Goal: Task Accomplishment & Management: Use online tool/utility

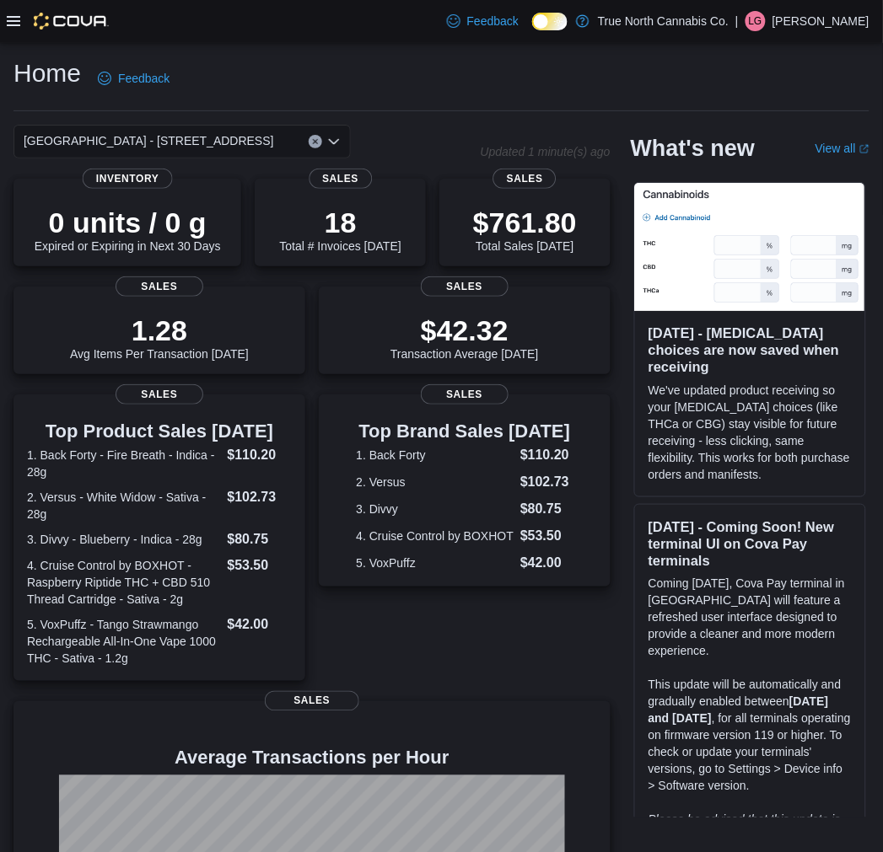
click at [14, 24] on icon at bounding box center [13, 20] width 13 height 13
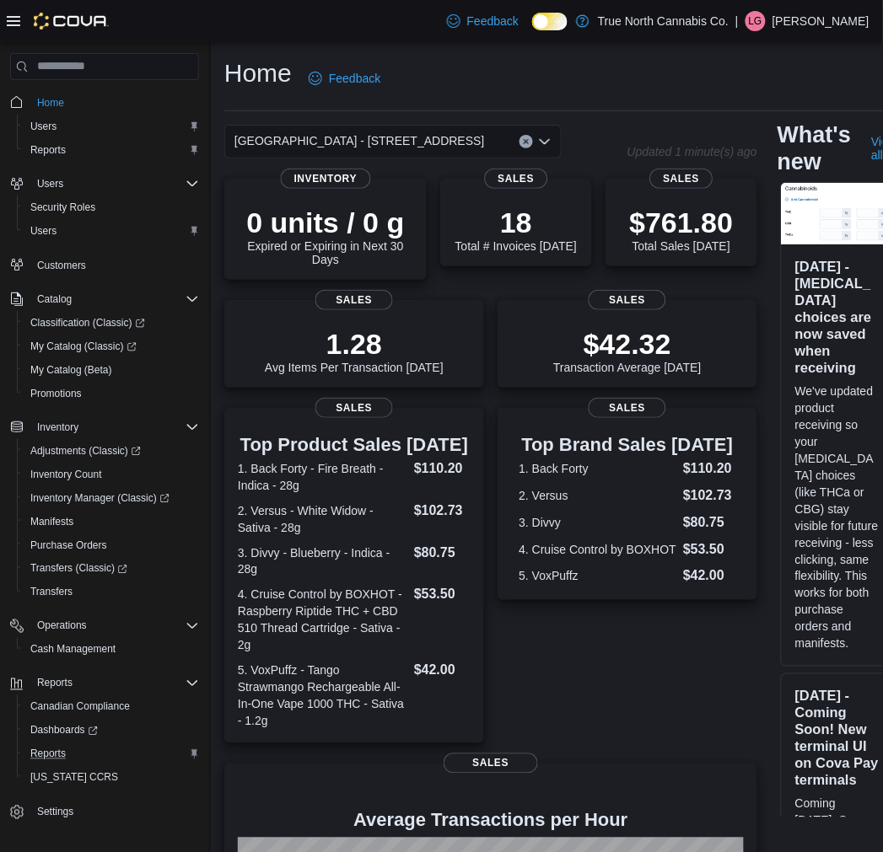
click at [73, 746] on div "Reports" at bounding box center [111, 754] width 175 height 20
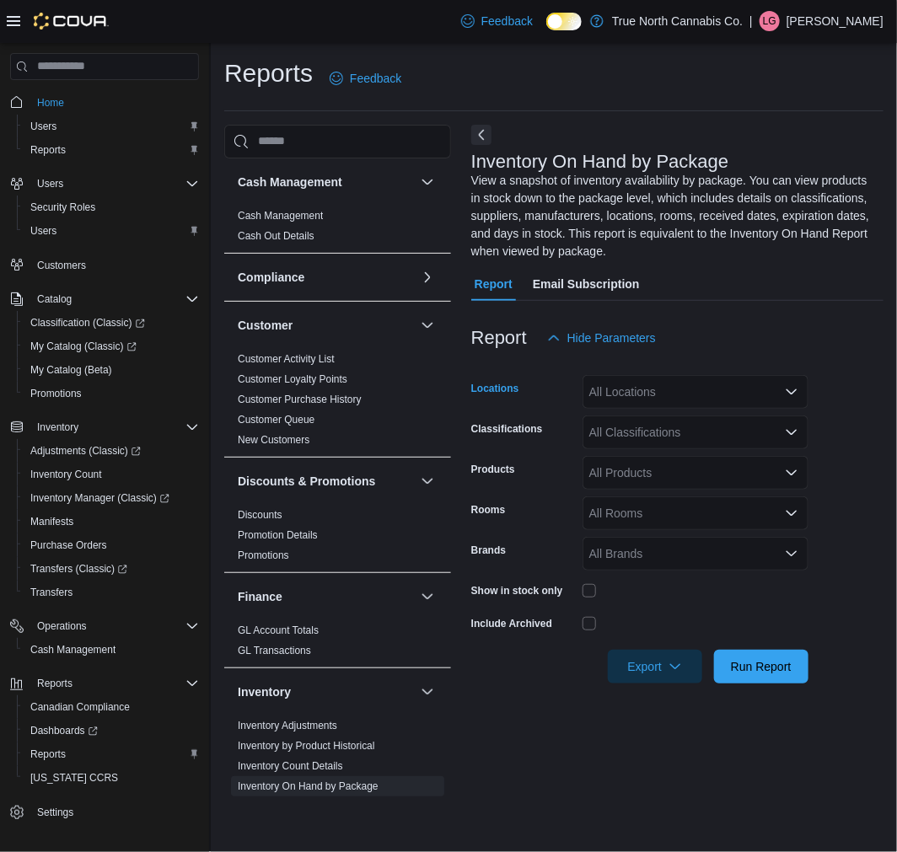
click at [681, 396] on div "All Locations" at bounding box center [696, 392] width 226 height 34
click at [298, 180] on h3 "Cash Management" at bounding box center [290, 182] width 105 height 17
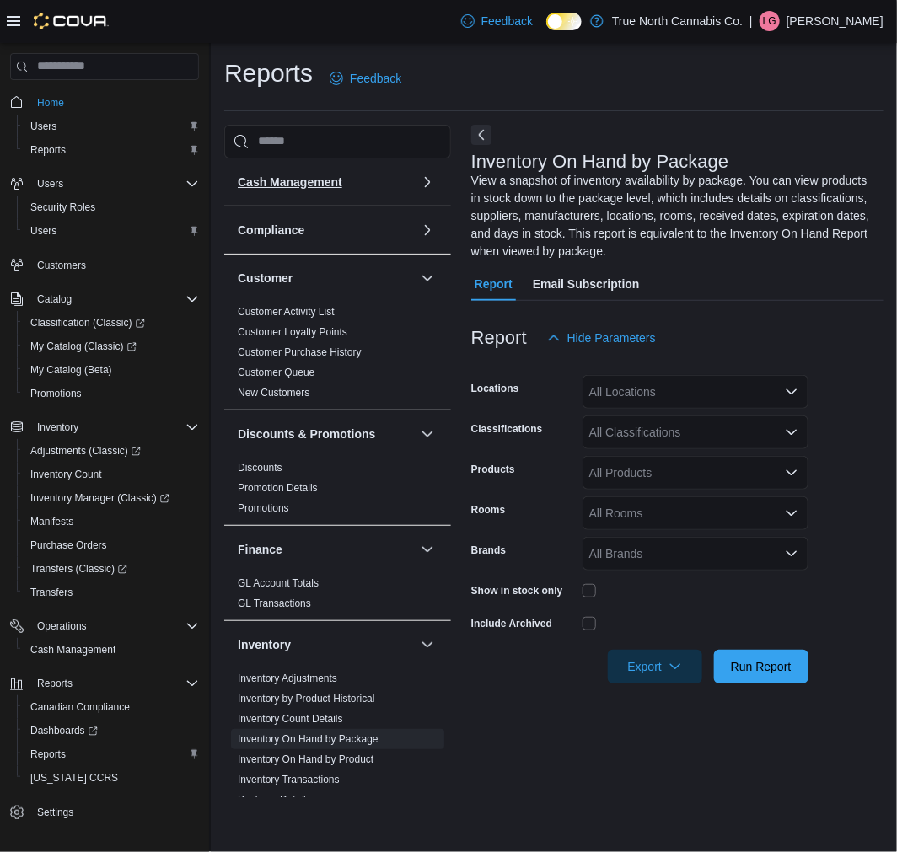
click at [310, 177] on h3 "Cash Management" at bounding box center [290, 182] width 105 height 17
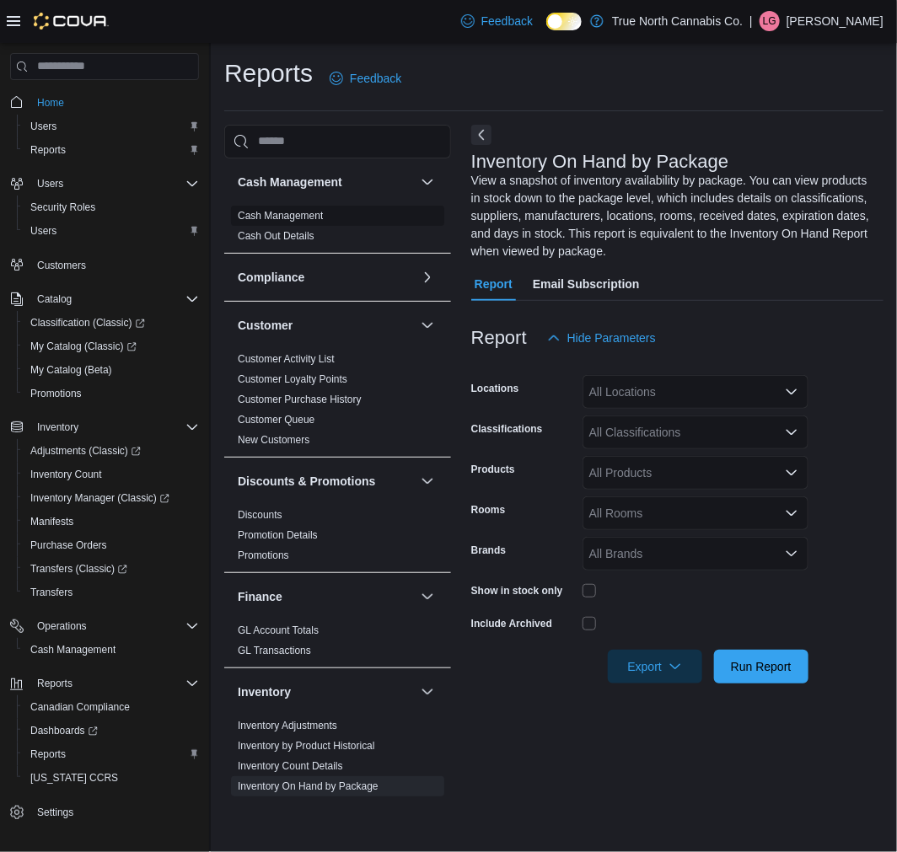
click at [287, 212] on link "Cash Management" at bounding box center [280, 216] width 85 height 12
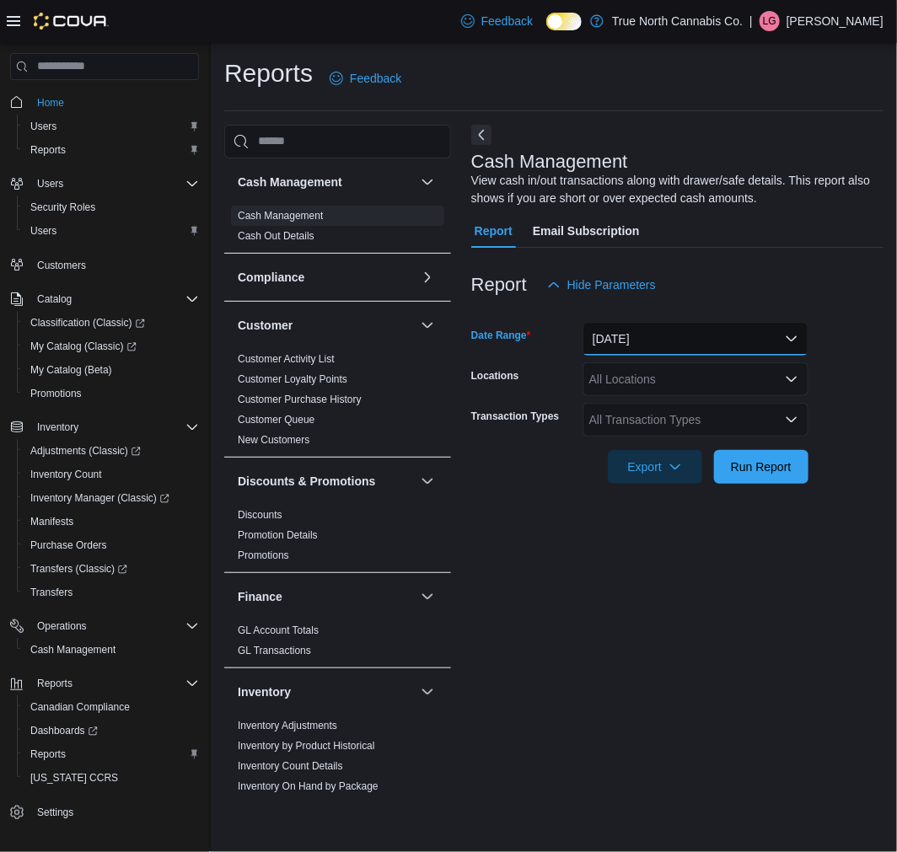
click at [662, 335] on button "[DATE]" at bounding box center [696, 339] width 226 height 34
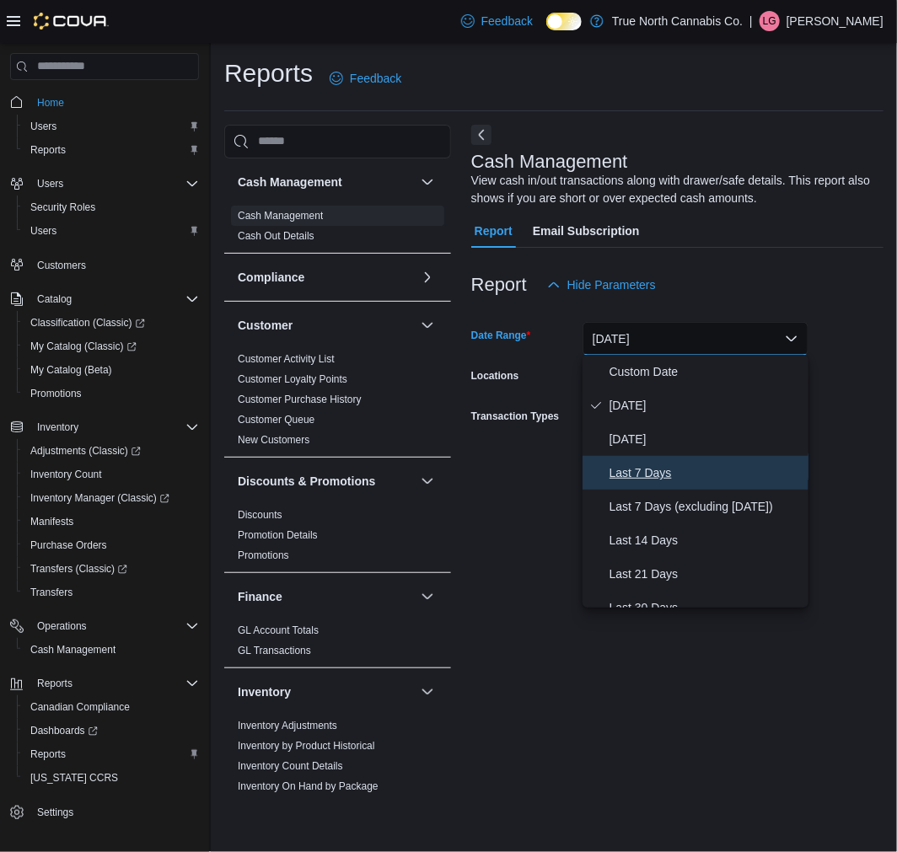
click at [663, 461] on button "Last 7 Days" at bounding box center [696, 473] width 226 height 34
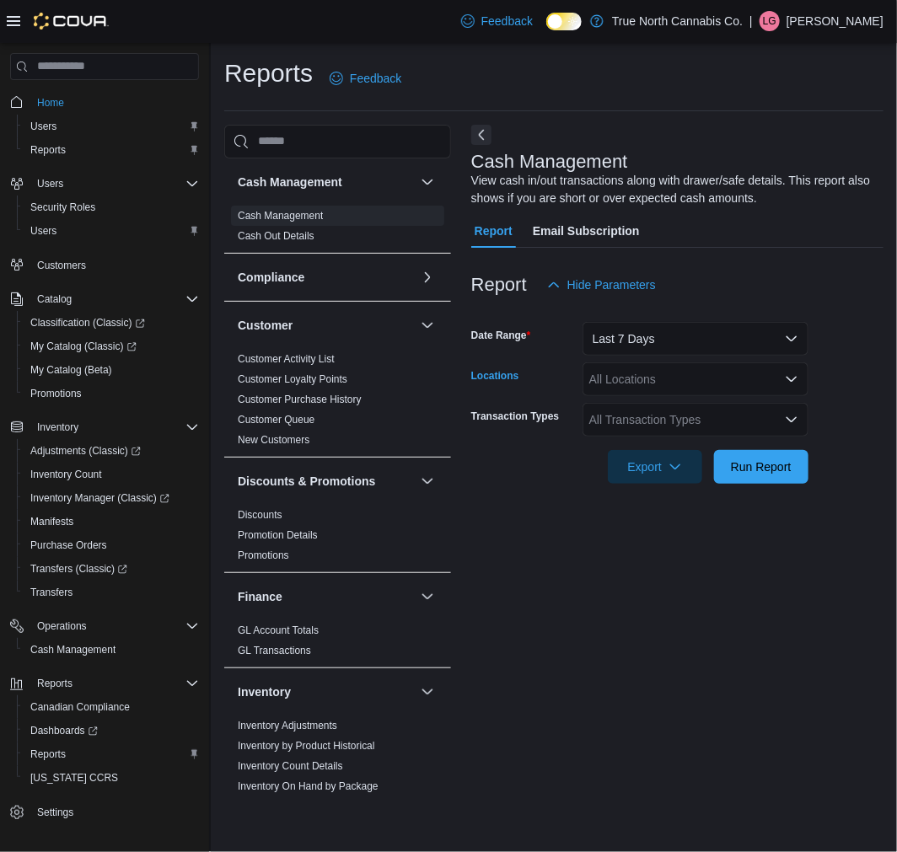
click at [674, 379] on div "All Locations" at bounding box center [696, 380] width 226 height 34
type input "****"
click at [639, 406] on span "[GEOGRAPHIC_DATA] - [STREET_ADDRESS]" at bounding box center [744, 407] width 250 height 17
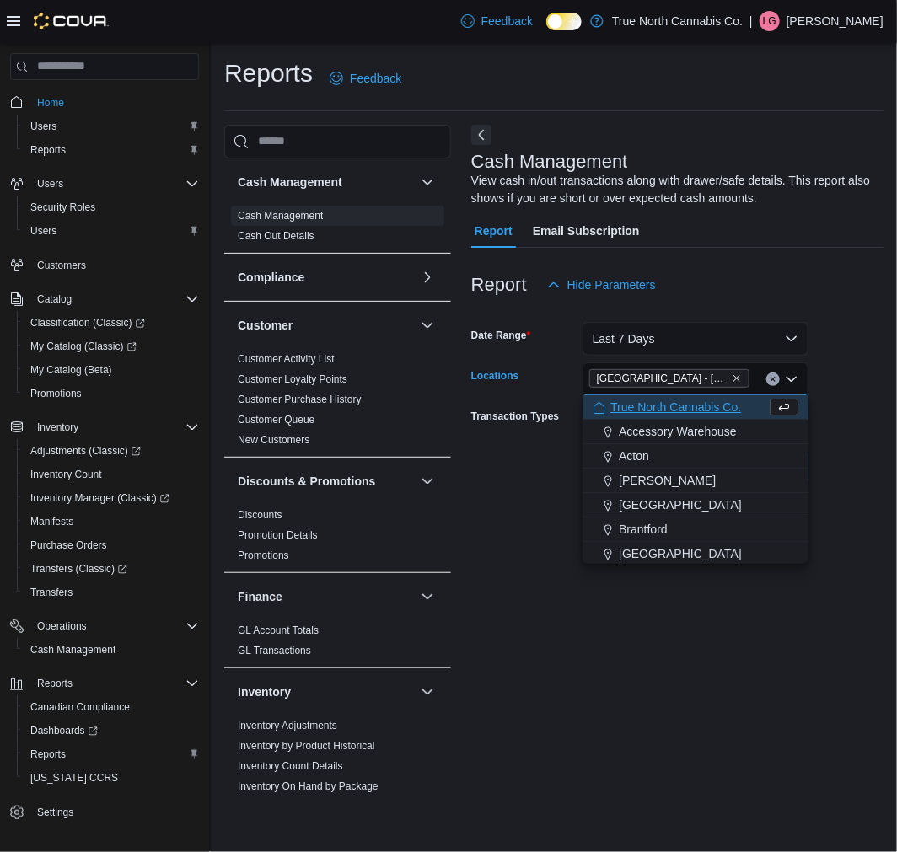
click at [846, 555] on div "Cash Management View cash in/out transactions along with drawer/safe details. T…" at bounding box center [677, 461] width 412 height 673
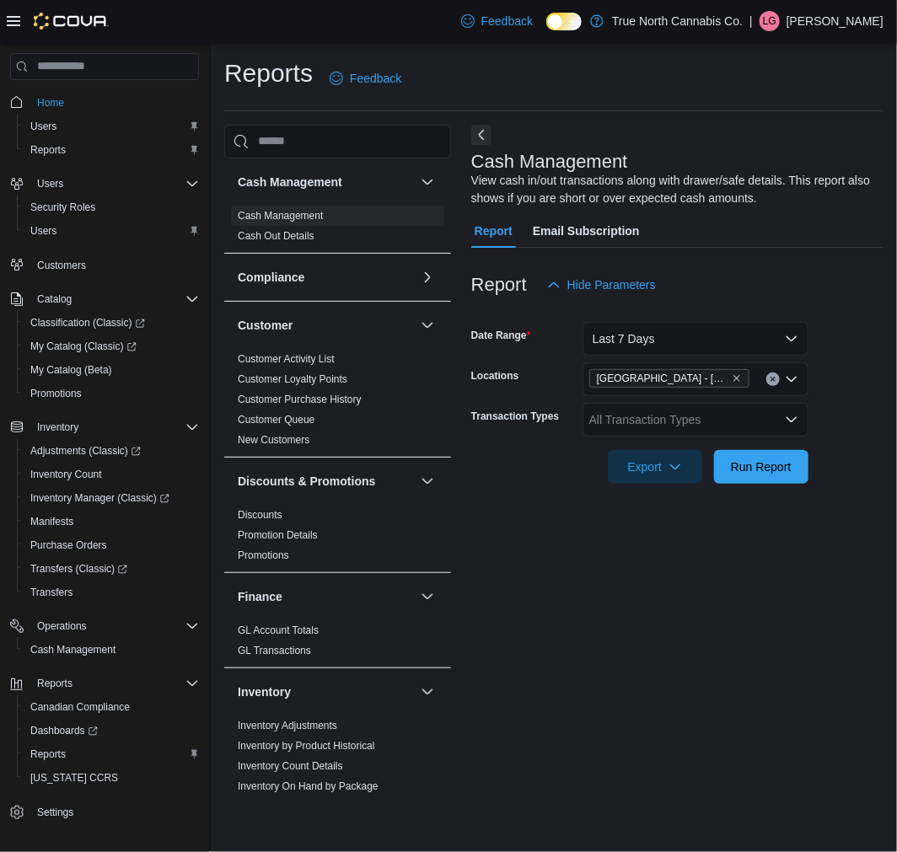
click at [627, 423] on div "All Transaction Types" at bounding box center [696, 420] width 226 height 34
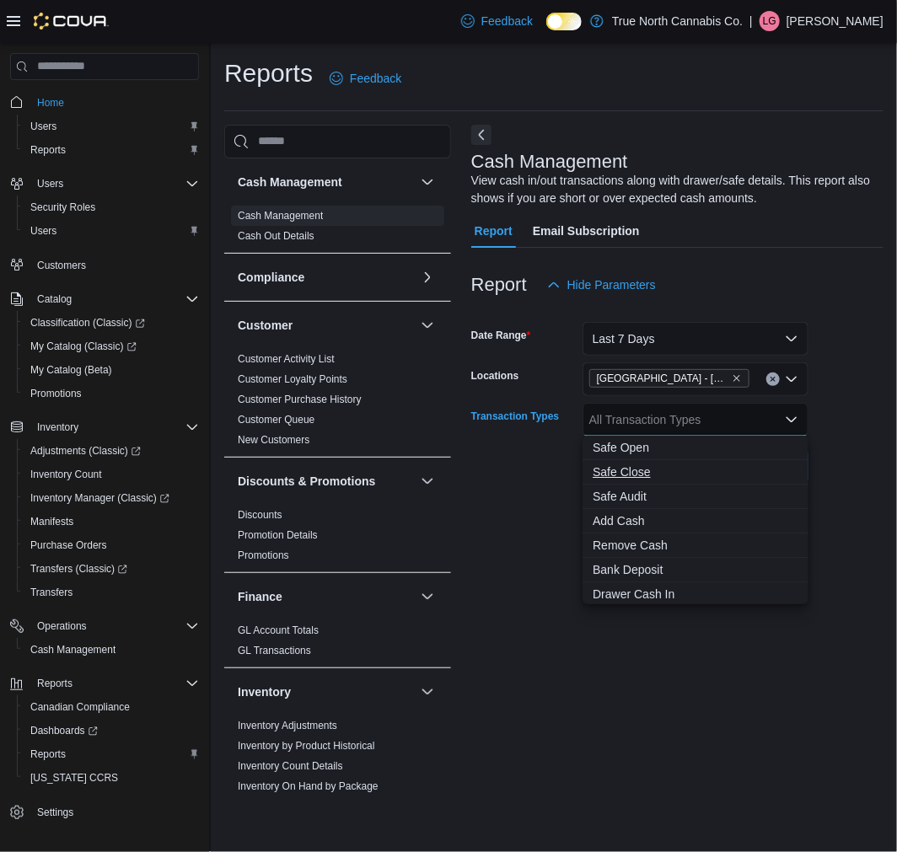
click at [660, 469] on span "Safe Close" at bounding box center [696, 472] width 206 height 17
click at [843, 449] on div at bounding box center [677, 443] width 412 height 13
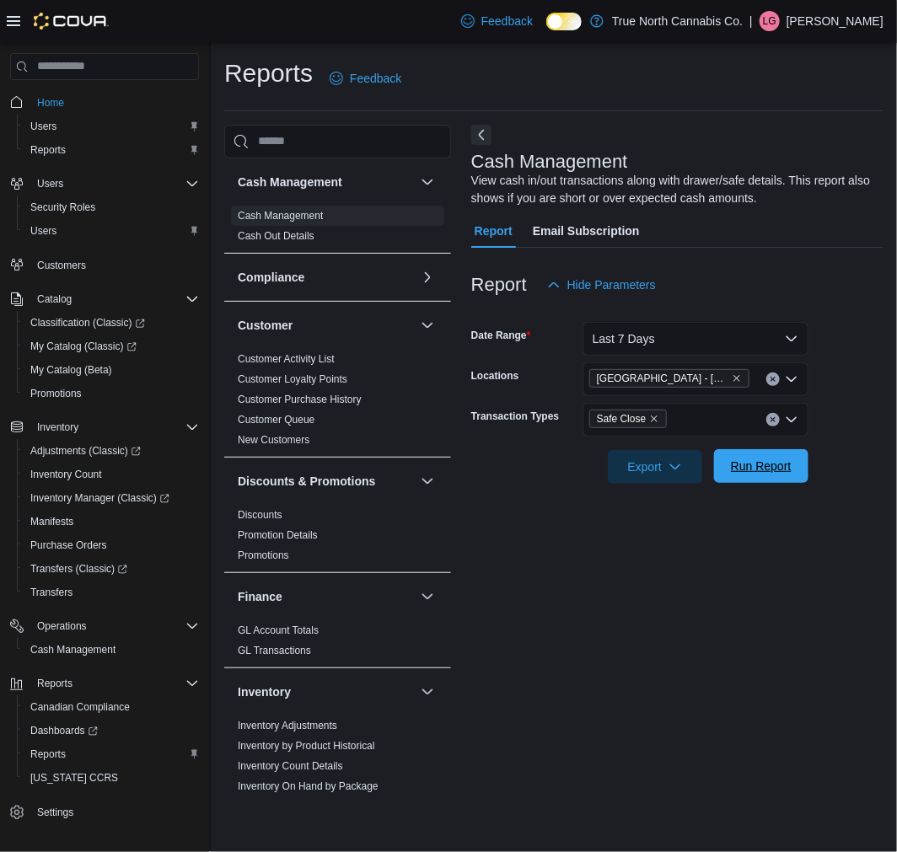
click at [798, 465] on span "Run Report" at bounding box center [761, 466] width 74 height 34
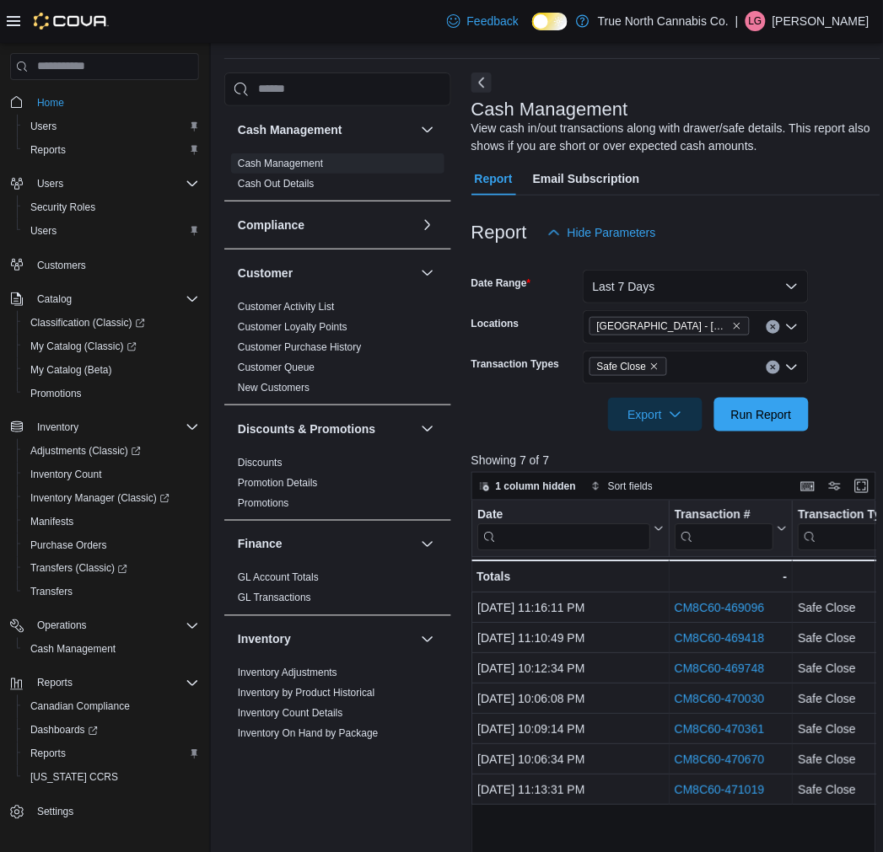
scroll to position [94, 0]
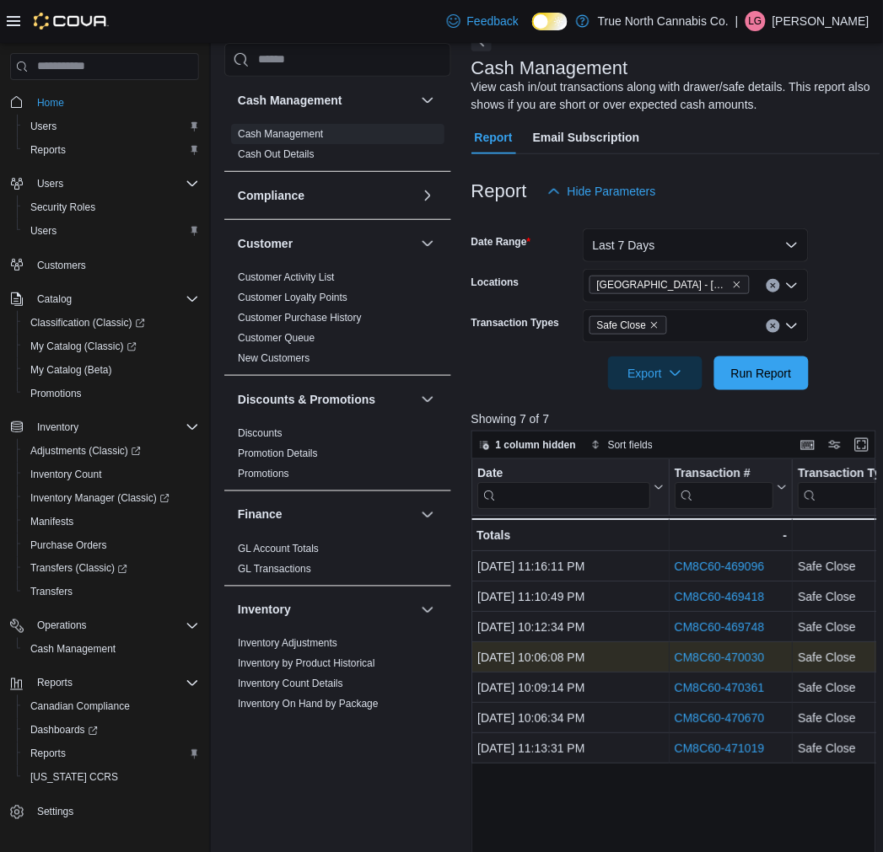
click at [717, 654] on link "CM8C60-470030" at bounding box center [719, 657] width 90 height 13
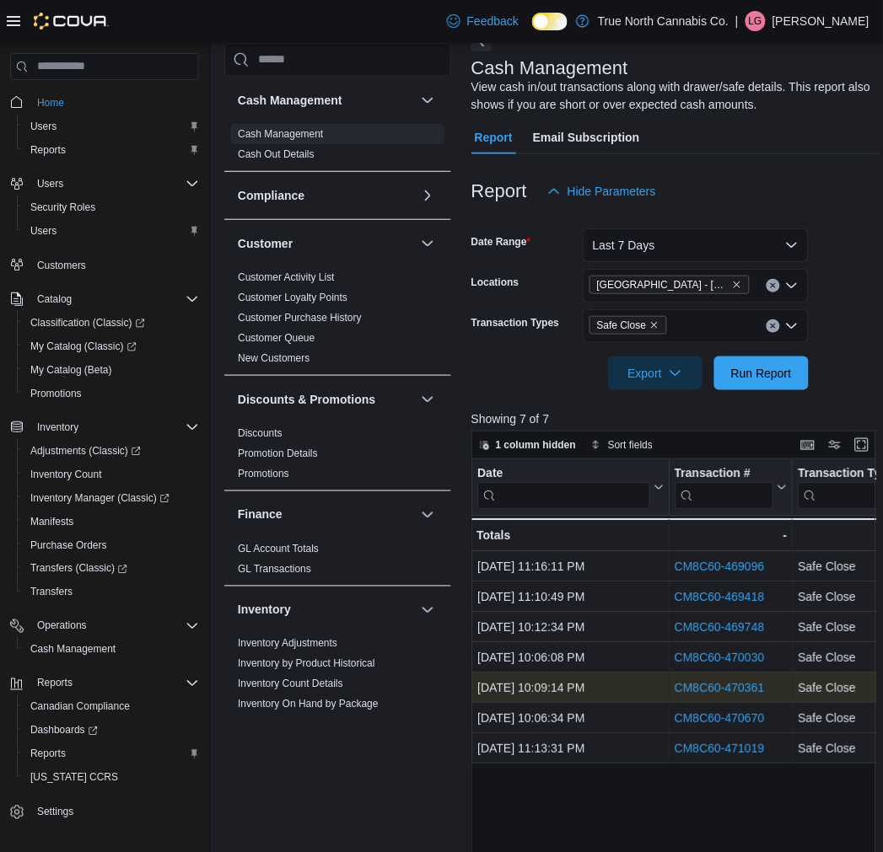
click at [755, 686] on link "CM8C60-470361" at bounding box center [719, 687] width 90 height 13
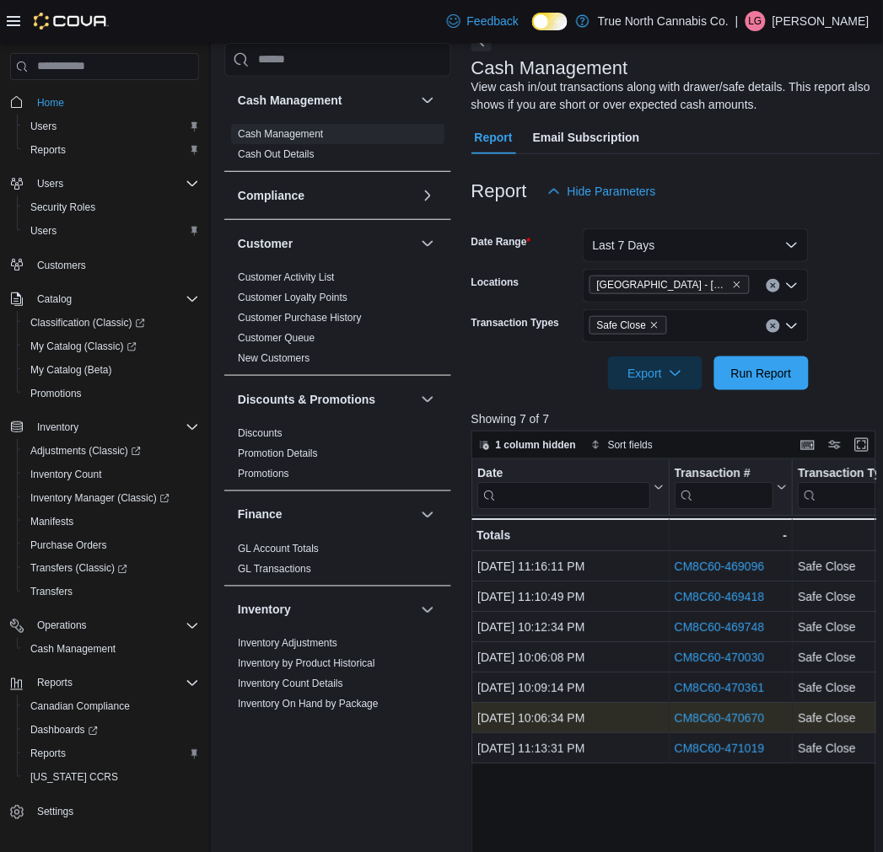
click at [743, 718] on link "CM8C60-470670" at bounding box center [719, 718] width 90 height 13
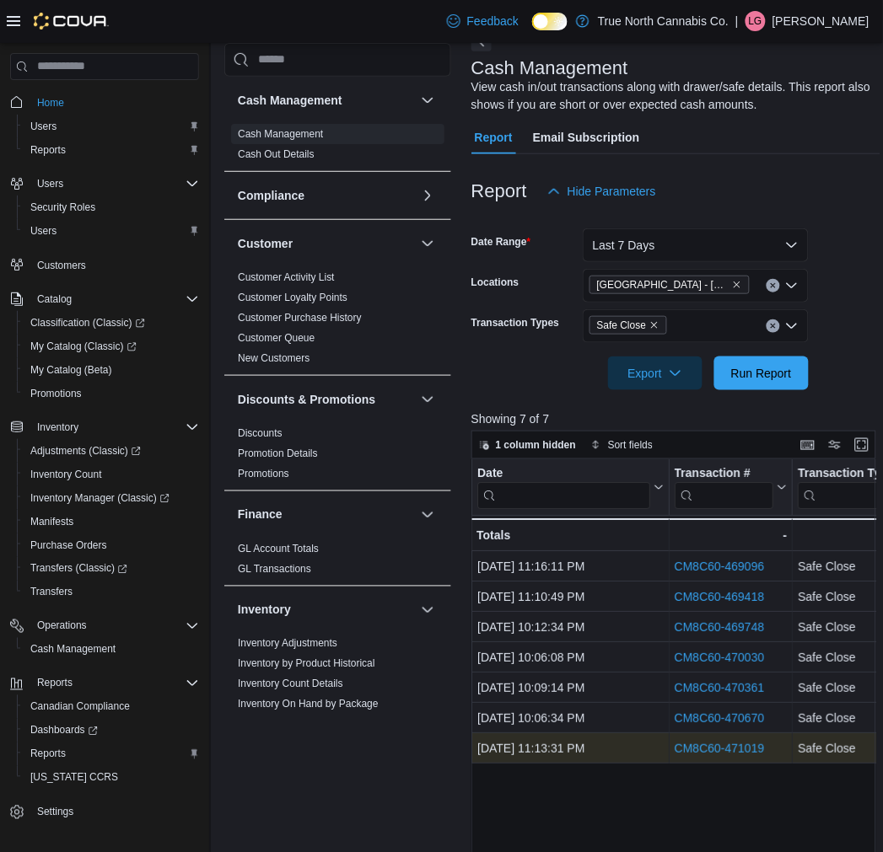
click at [692, 754] on link "CM8C60-471019" at bounding box center [719, 748] width 90 height 13
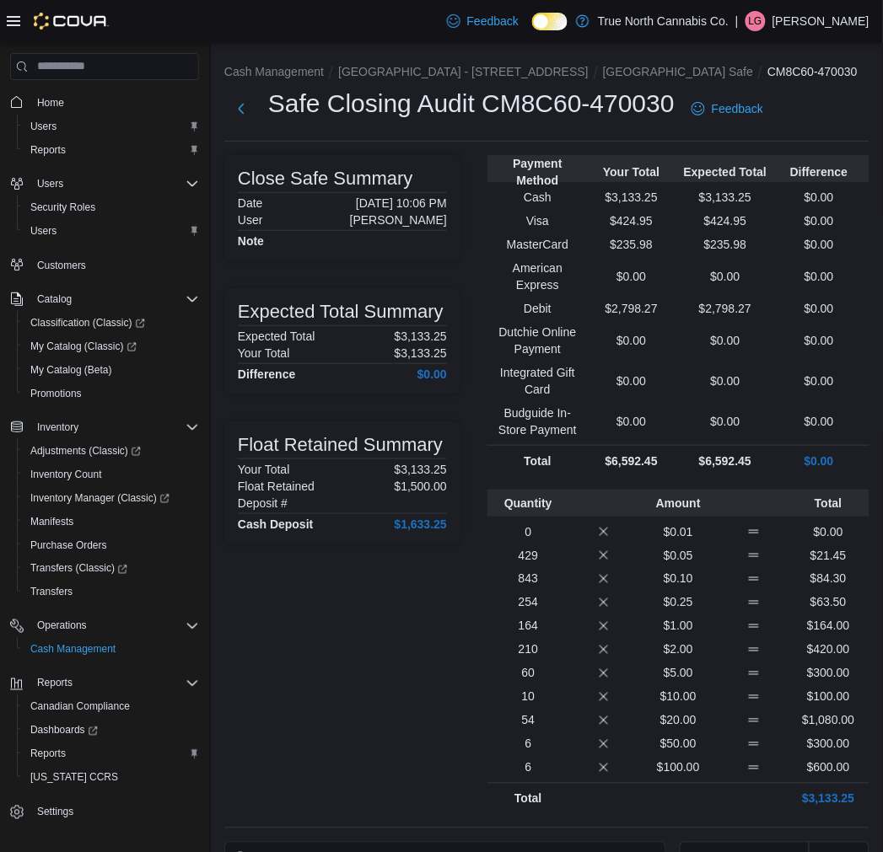
drag, startPoint x: 406, startPoint y: 263, endPoint x: 406, endPoint y: 147, distance: 116.3
click at [406, 263] on div "Close Safe Summary Date September 8, 2025 10:06 PM User Sebastian Loiselle Note…" at bounding box center [342, 484] width 236 height 659
